Goal: Task Accomplishment & Management: Manage account settings

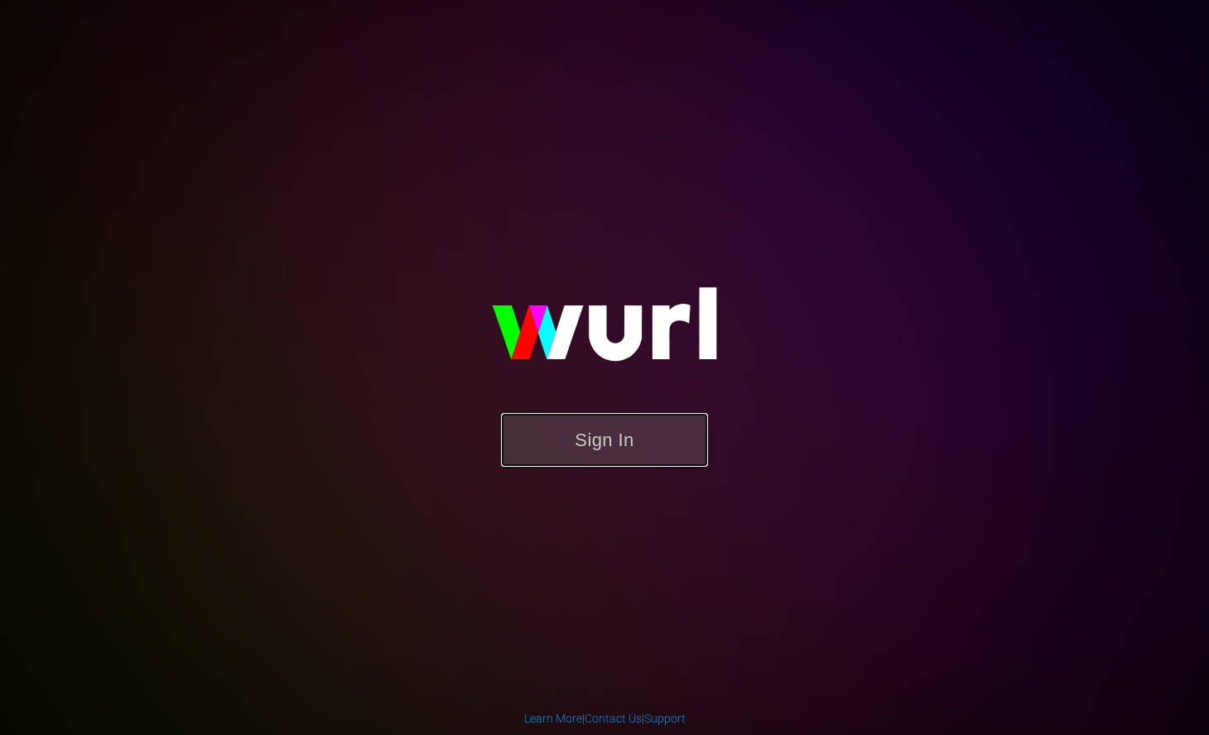
click at [626, 455] on button "Sign In" at bounding box center [604, 440] width 207 height 54
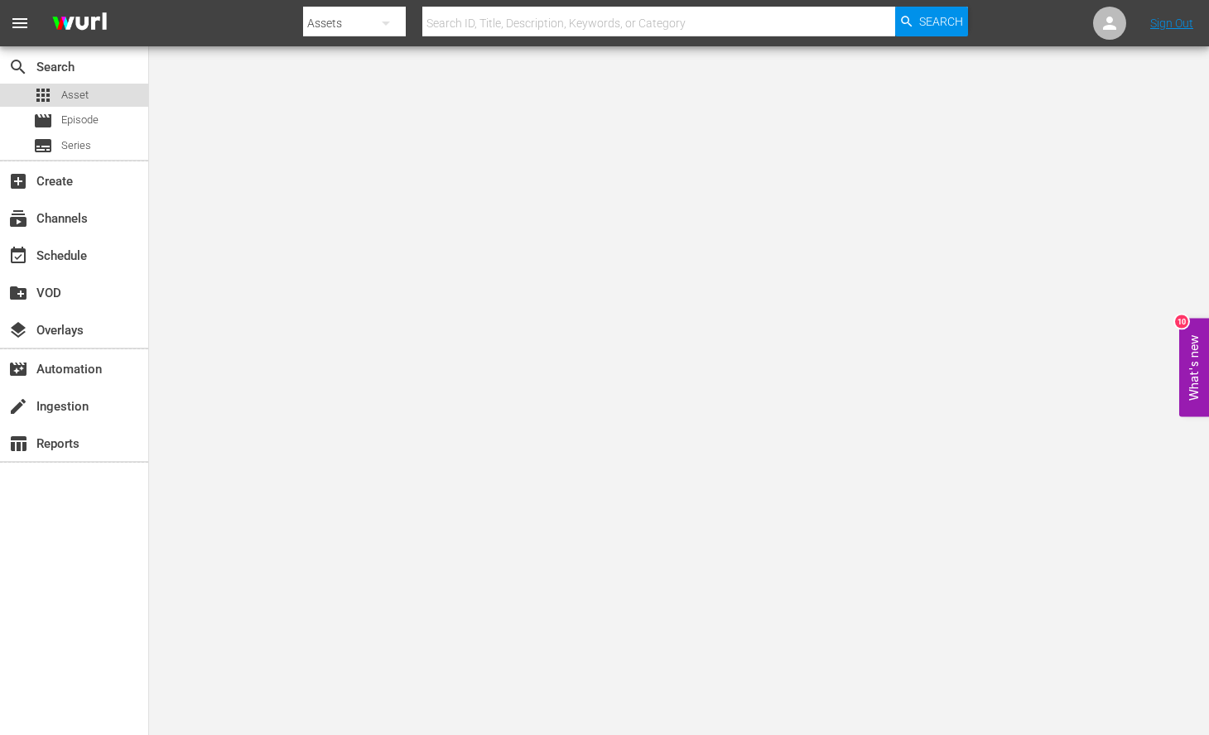
click at [99, 95] on div "apps Asset" at bounding box center [74, 95] width 148 height 23
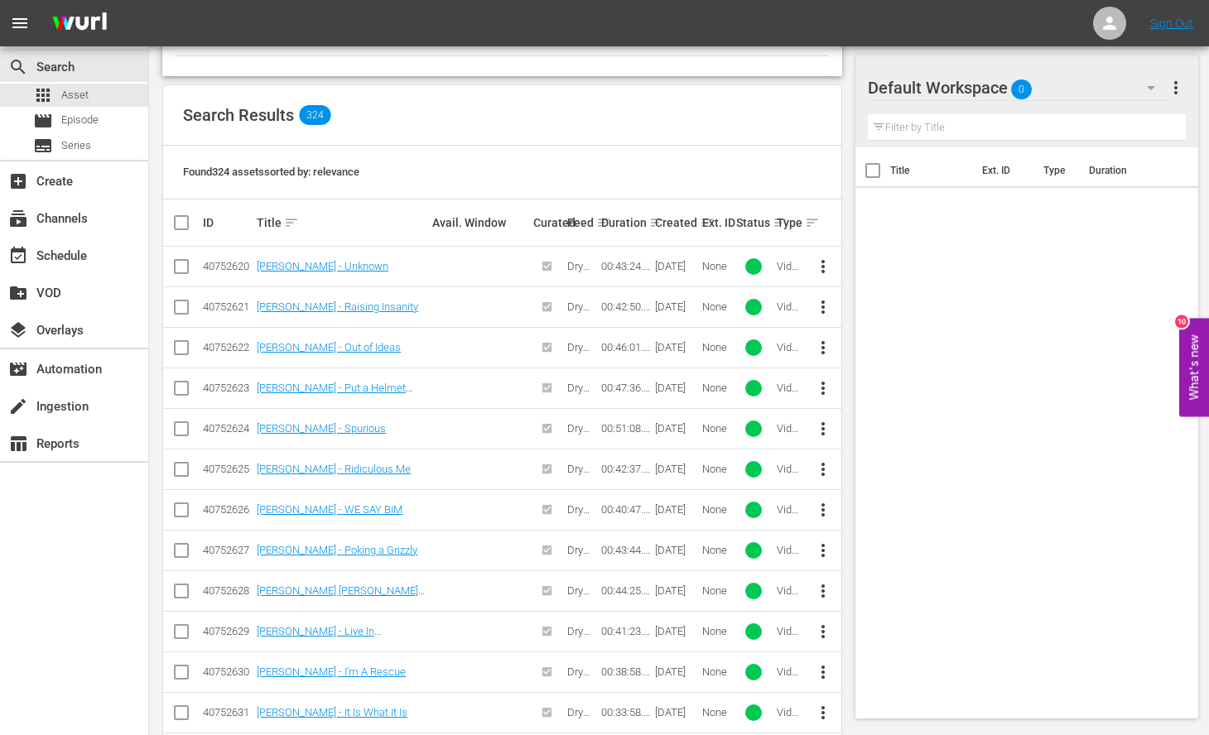
scroll to position [330, 0]
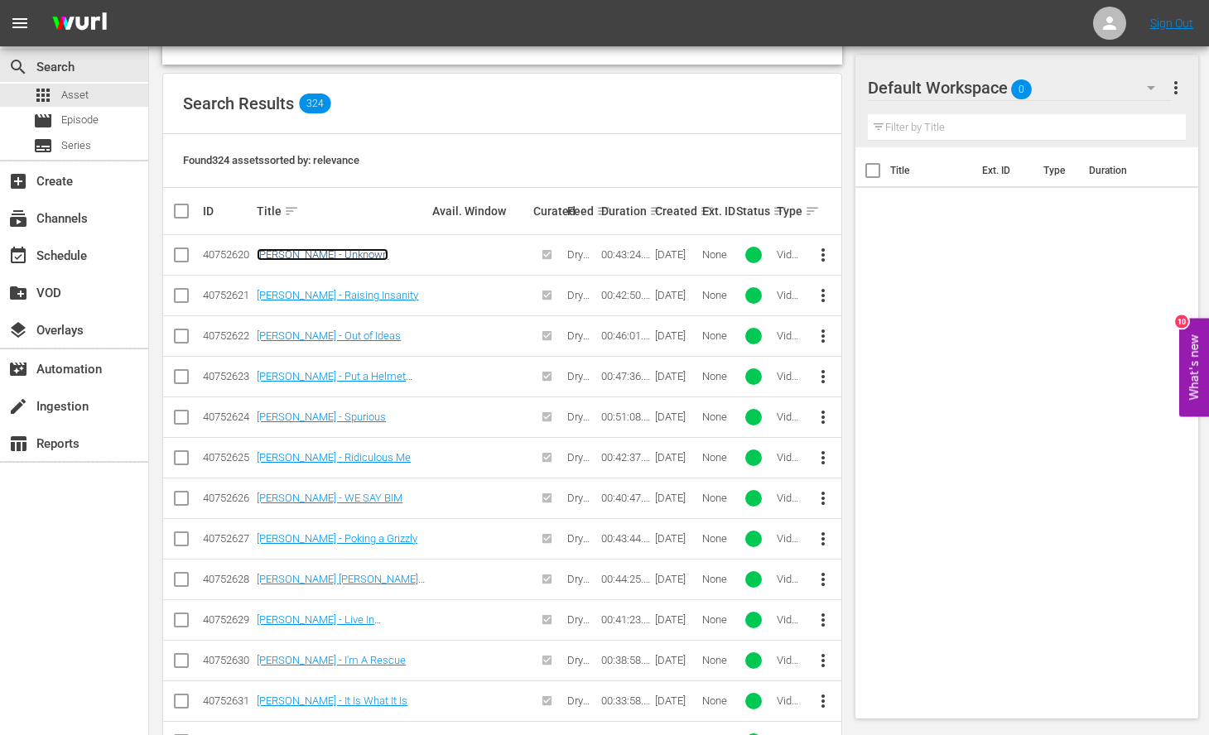
click at [340, 253] on link "[PERSON_NAME] - Unknown" at bounding box center [323, 254] width 132 height 12
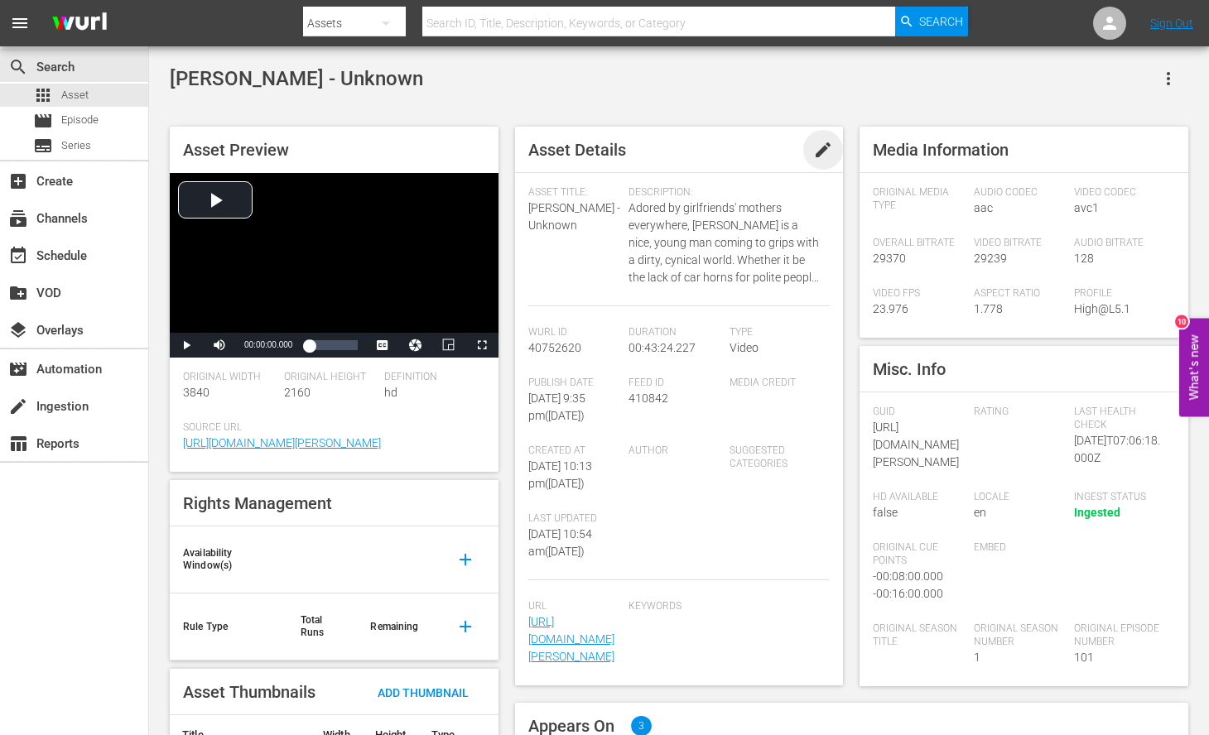
click at [825, 154] on span "edit" at bounding box center [823, 150] width 20 height 20
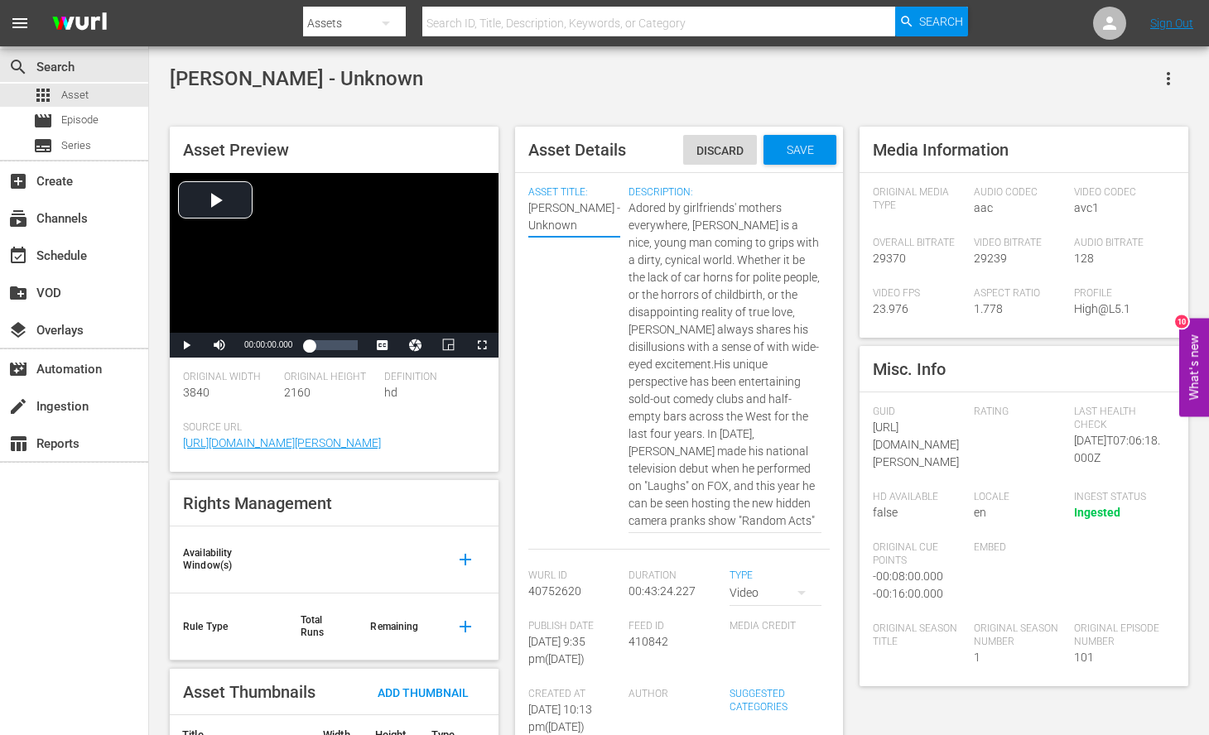
type textarea "[PERSON_NAME] - Unknown"
click at [796, 144] on span "Save" at bounding box center [800, 149] width 54 height 13
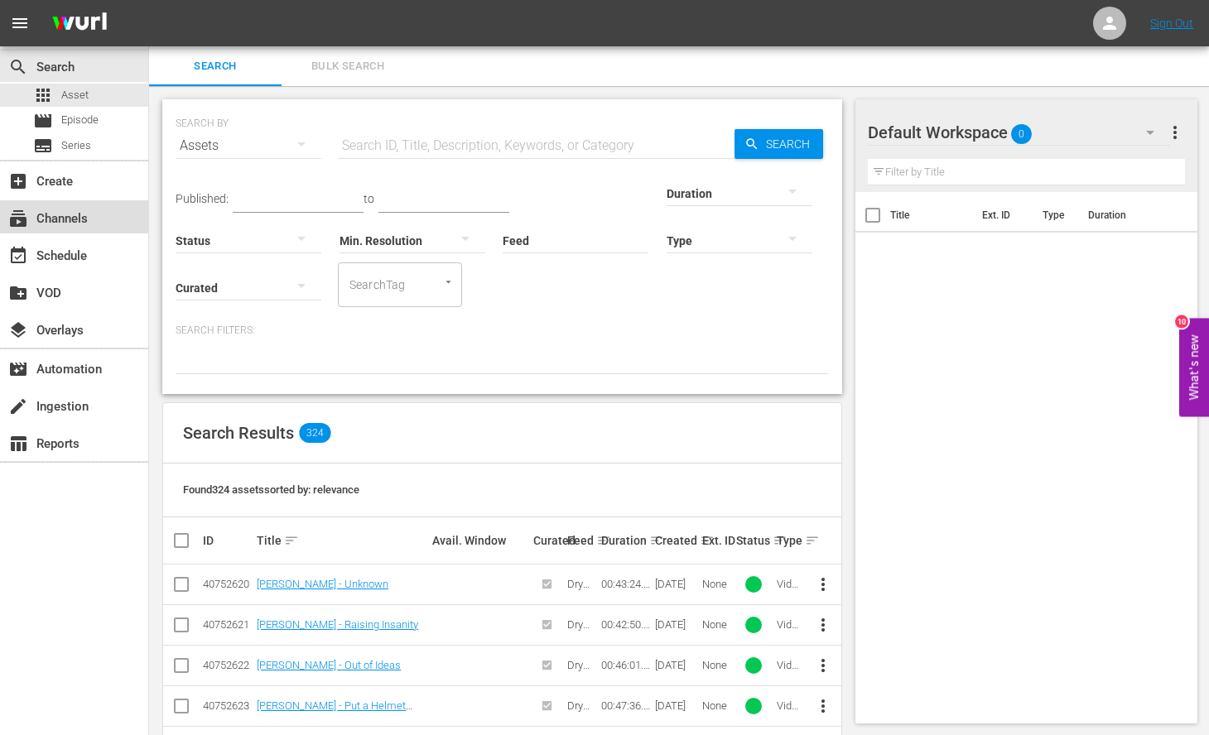
click at [68, 217] on div "subscriptions Channels" at bounding box center [46, 216] width 93 height 15
